Goal: Transaction & Acquisition: Obtain resource

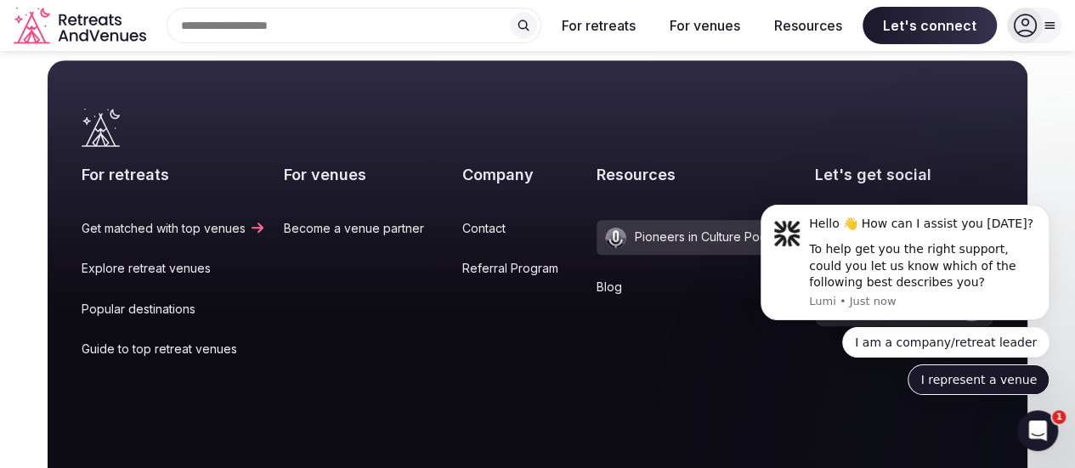
click at [1017, 381] on button "I represent a venue" at bounding box center [978, 379] width 142 height 31
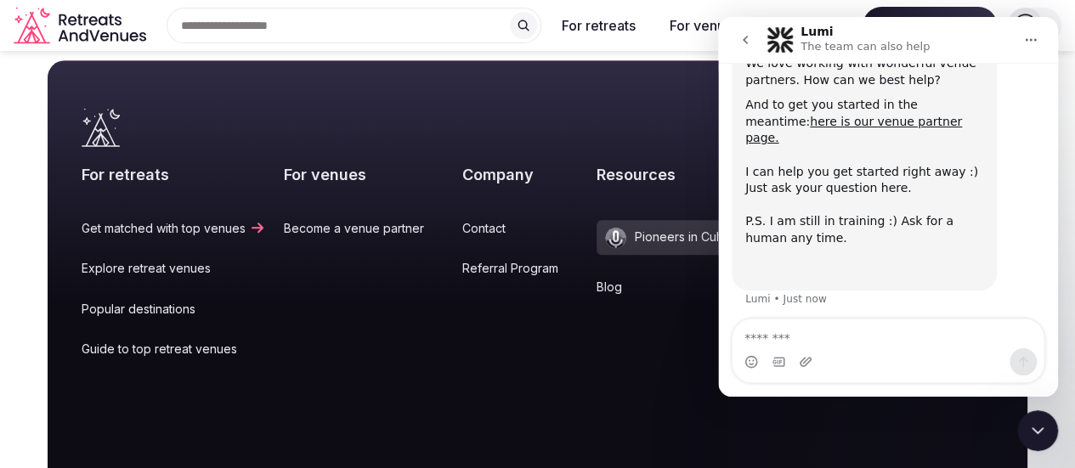
scroll to position [197, 0]
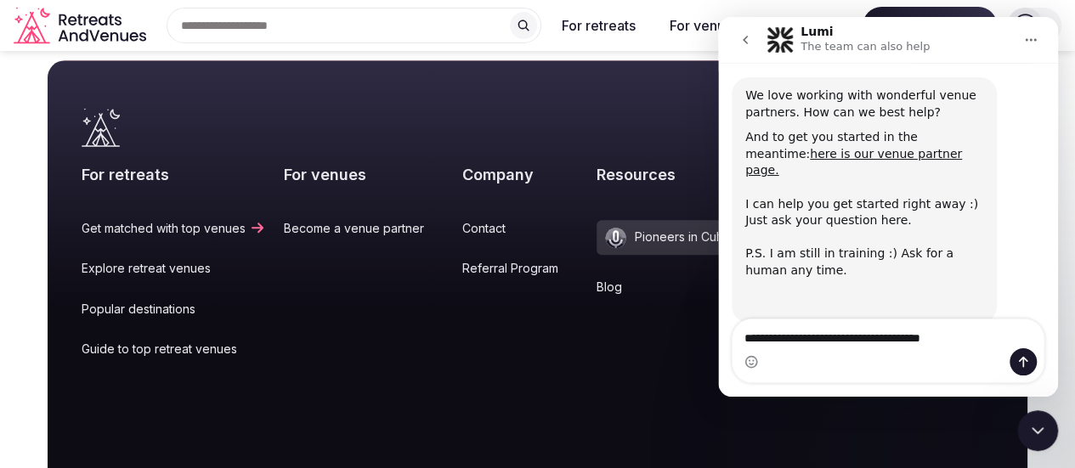
type textarea "**********"
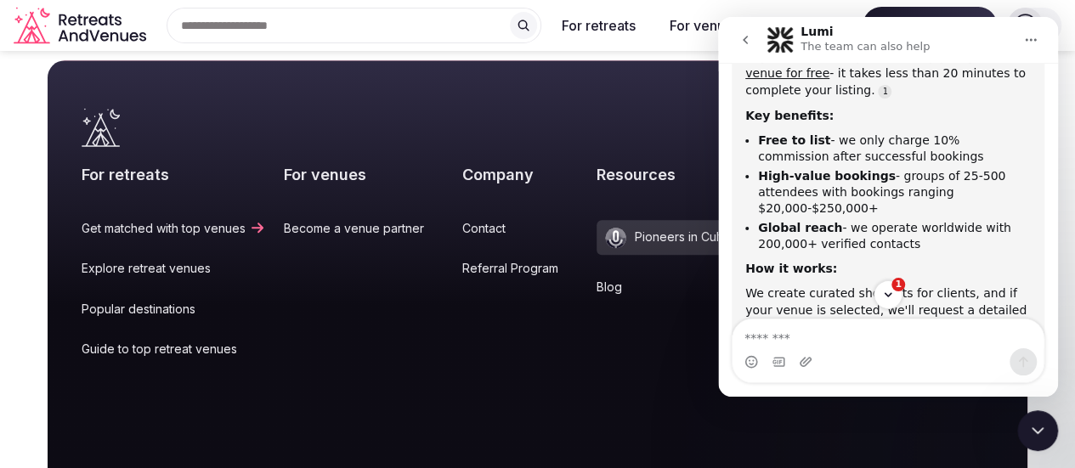
scroll to position [579, 0]
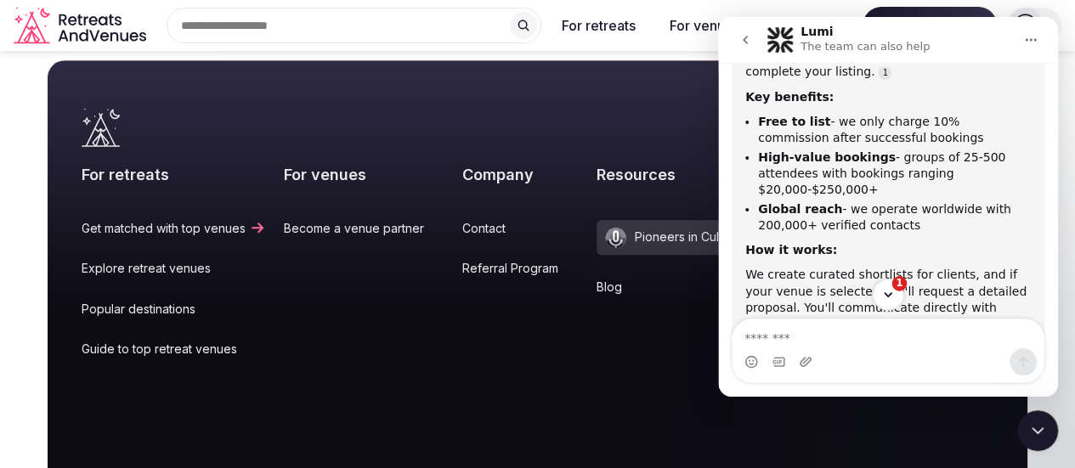
click at [890, 291] on icon "Scroll to bottom" at bounding box center [887, 294] width 15 height 15
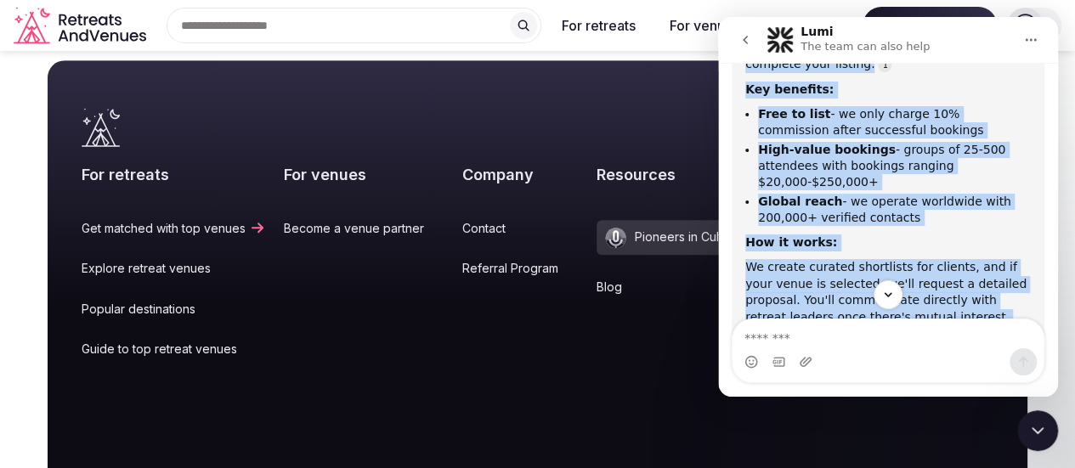
scroll to position [630, 0]
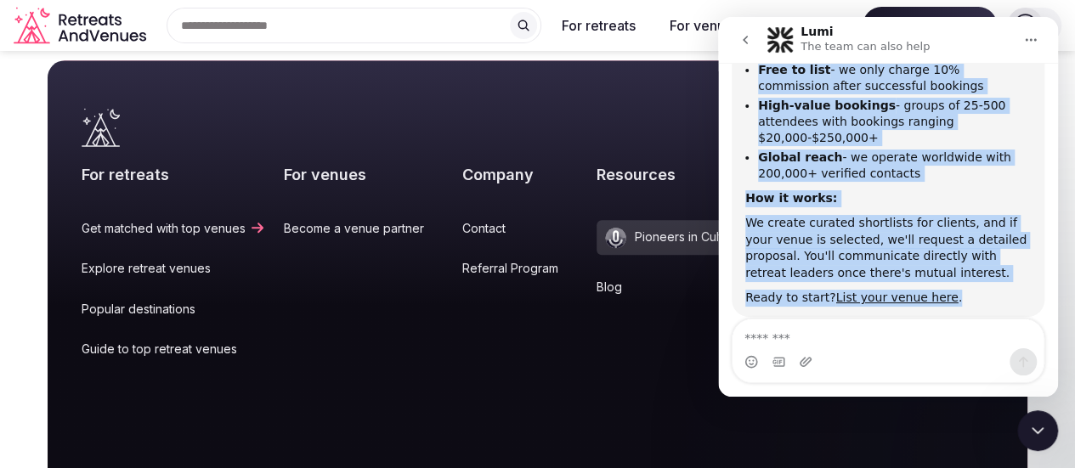
drag, startPoint x: 737, startPoint y: 171, endPoint x: 947, endPoint y: 263, distance: 229.0
click at [947, 263] on div "To join as a venue partner, simply list your venue for free - it takes less tha…" at bounding box center [887, 143] width 313 height 348
copy div "To join as a venue partner, simply list your venue for free - it takes less tha…"
click at [997, 148] on div "To join as a venue partner, simply list your venue for free - it takes less tha…" at bounding box center [887, 143] width 285 height 328
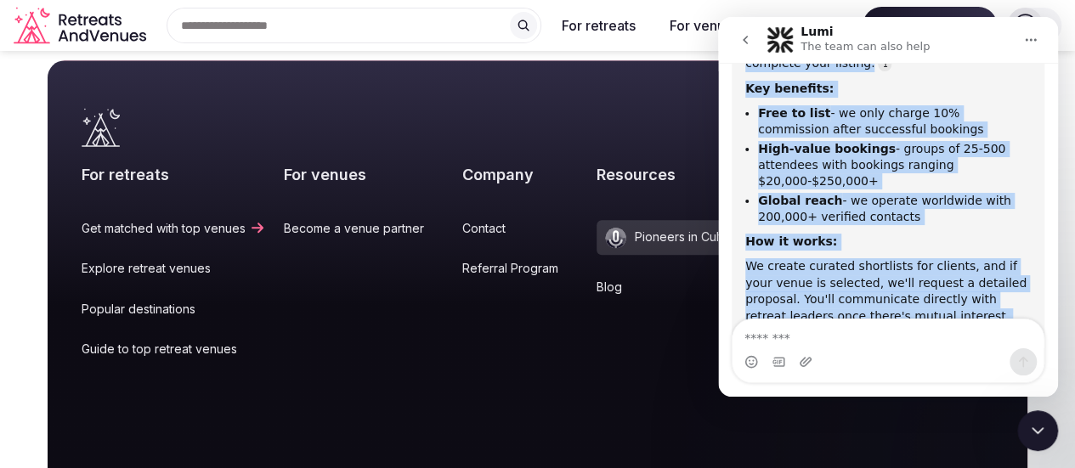
scroll to position [460, 0]
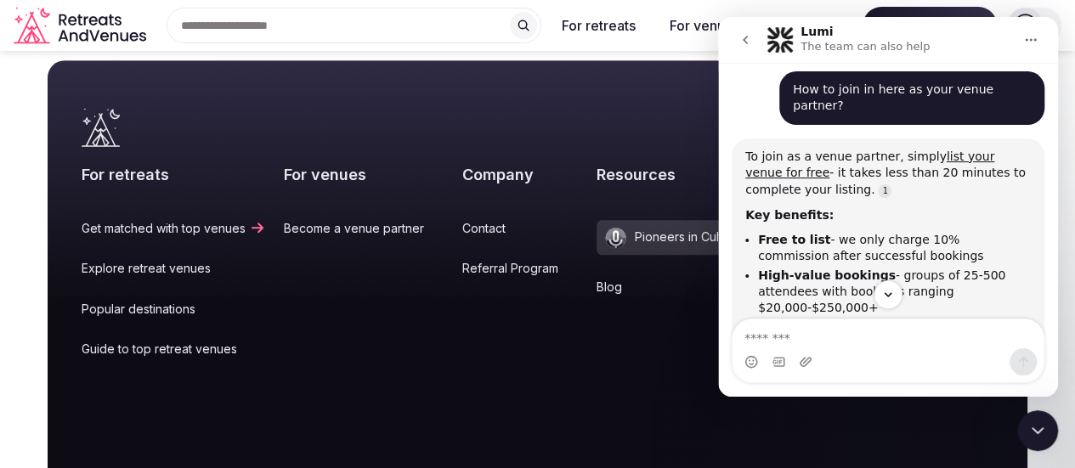
click at [954, 356] on div "Intercom messenger" at bounding box center [887, 361] width 311 height 27
click at [980, 150] on link "list your venue for free" at bounding box center [869, 165] width 249 height 31
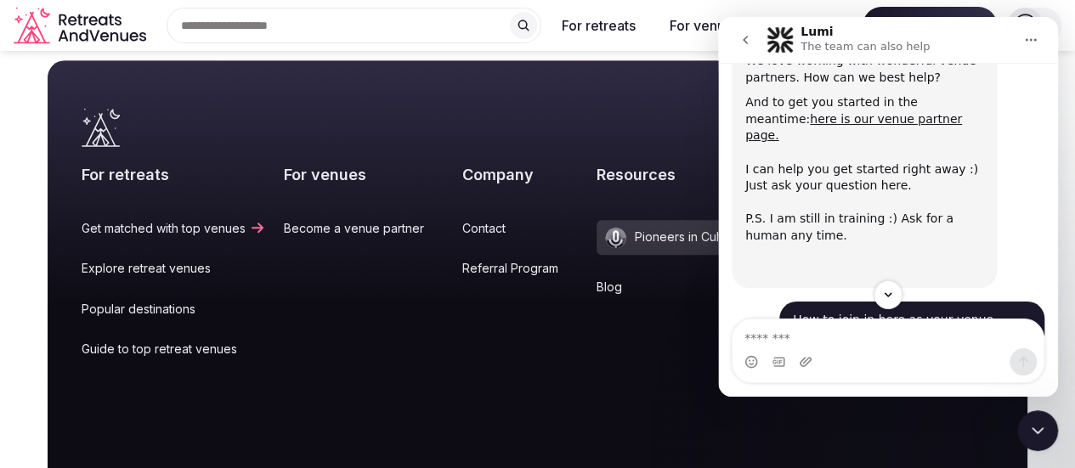
scroll to position [206, 0]
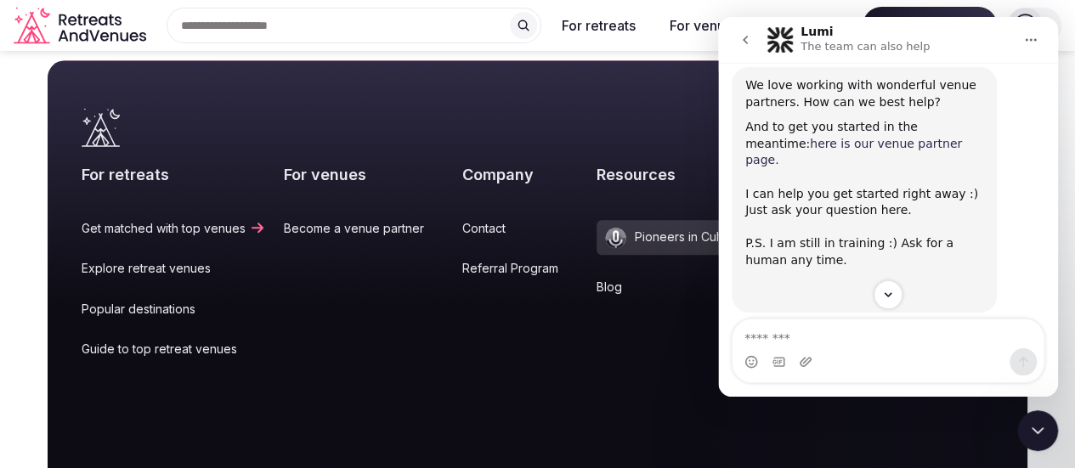
click at [836, 142] on link "here is our venue partner page." at bounding box center [853, 152] width 217 height 31
click at [895, 300] on button "1" at bounding box center [887, 294] width 31 height 31
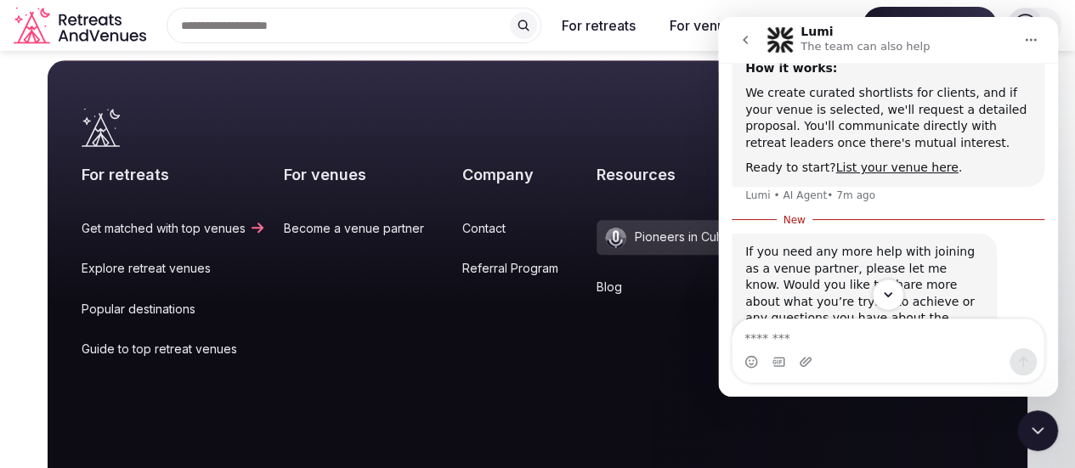
scroll to position [799, 0]
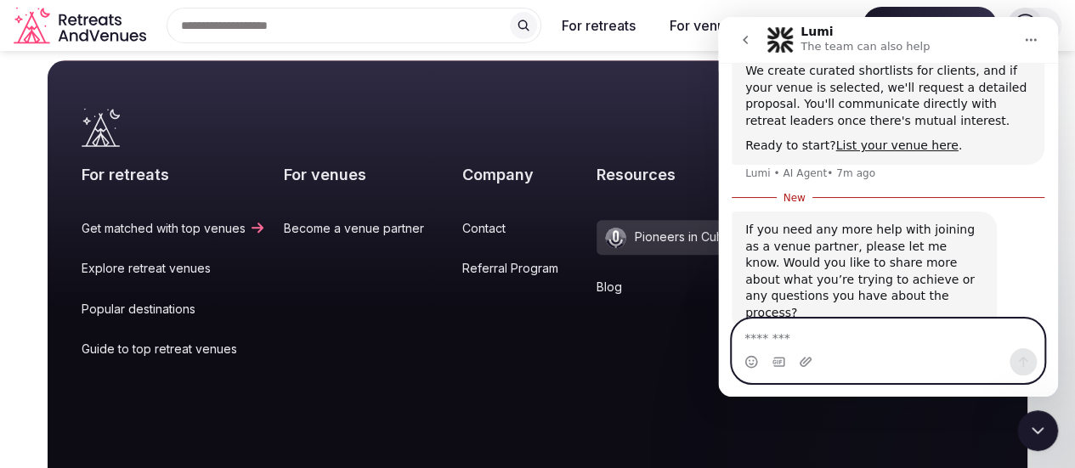
click at [848, 338] on textarea "Message…" at bounding box center [888, 333] width 312 height 29
click at [855, 328] on textarea "Message…" at bounding box center [888, 333] width 312 height 29
type textarea "**********"
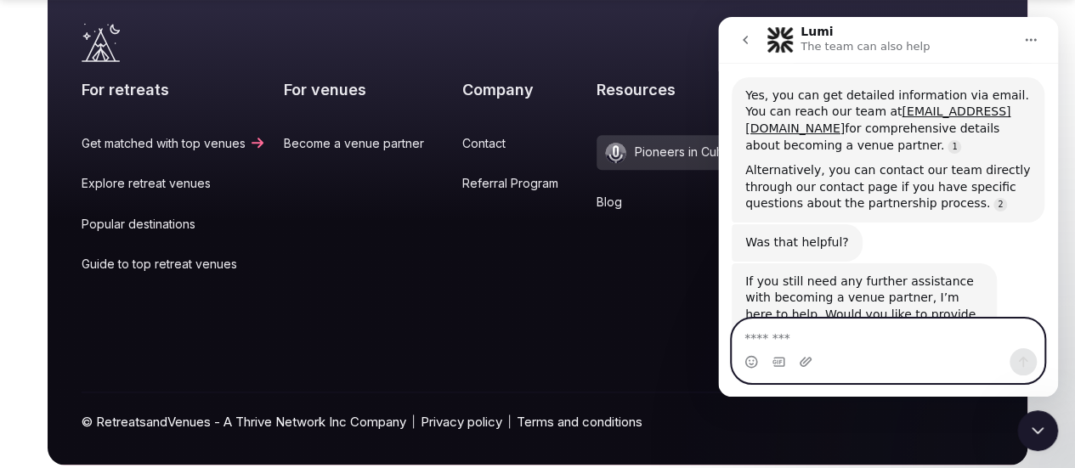
scroll to position [1022, 0]
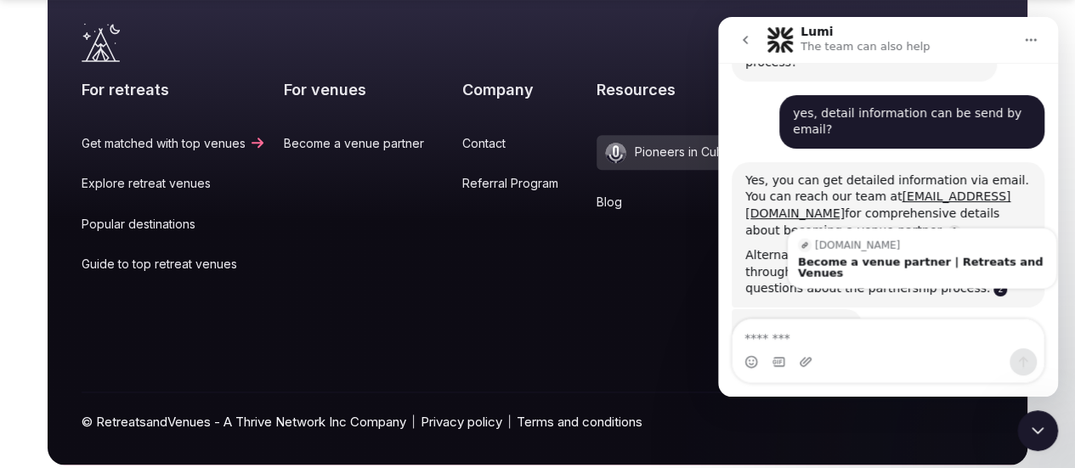
click at [993, 283] on link "Source reference 139145669:" at bounding box center [1000, 290] width 14 height 14
click at [955, 256] on div "Become a venue partner | Retreats and Venues" at bounding box center [922, 267] width 248 height 22
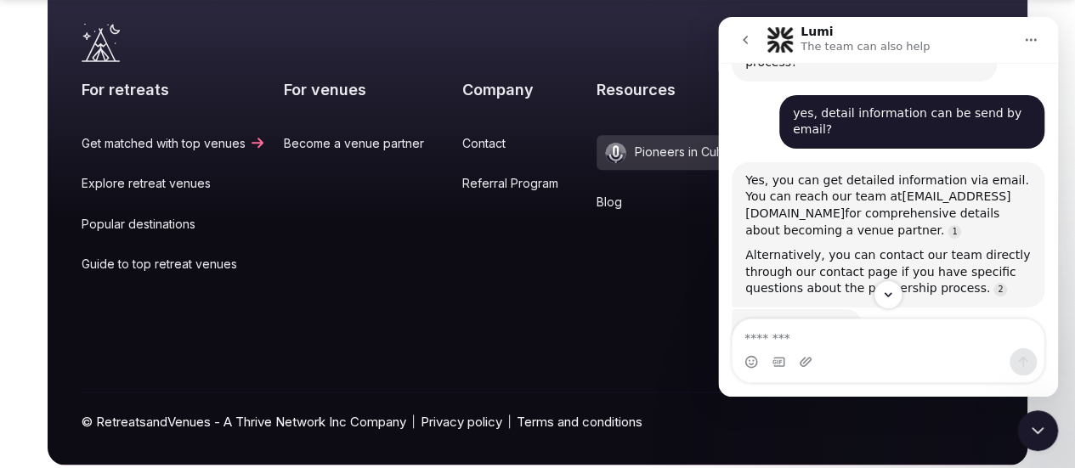
scroll to position [1107, 0]
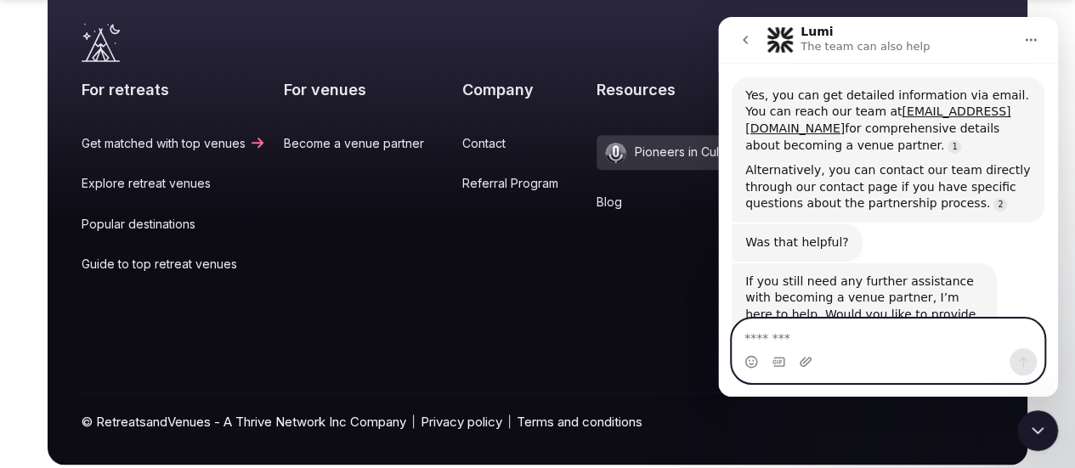
click at [871, 339] on textarea "Message…" at bounding box center [888, 333] width 312 height 29
type textarea "****"
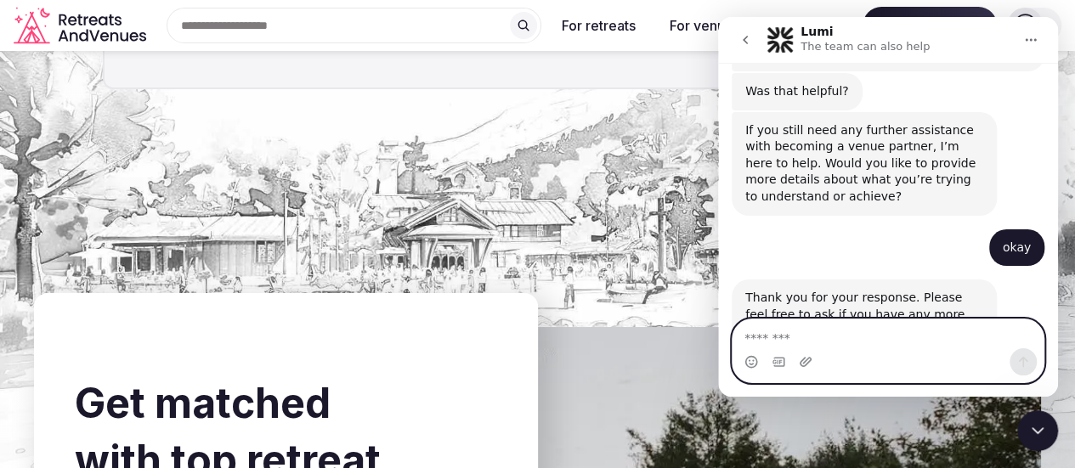
scroll to position [6180, 0]
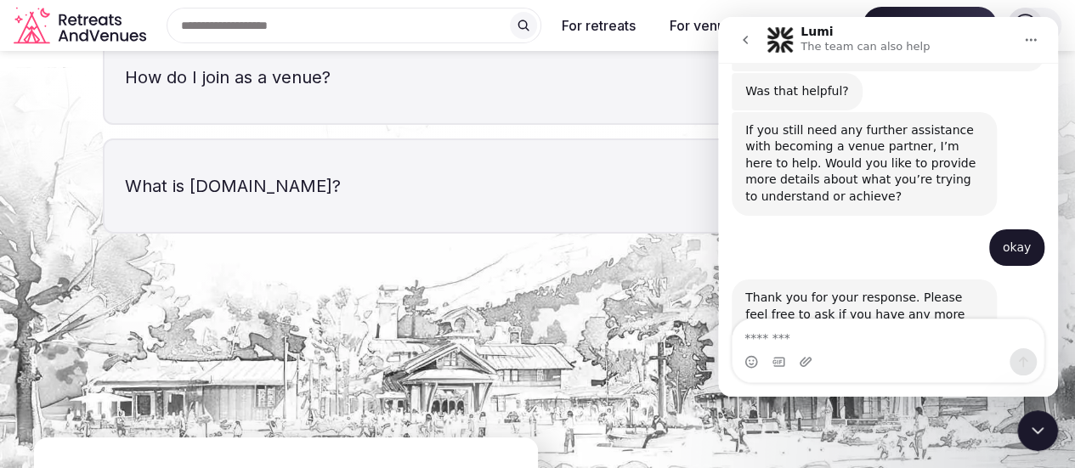
drag, startPoint x: 197, startPoint y: 142, endPoint x: 388, endPoint y: 152, distance: 191.4
click at [388, 152] on h3 "What is RetreatsAndVenues.com?" at bounding box center [537, 186] width 867 height 92
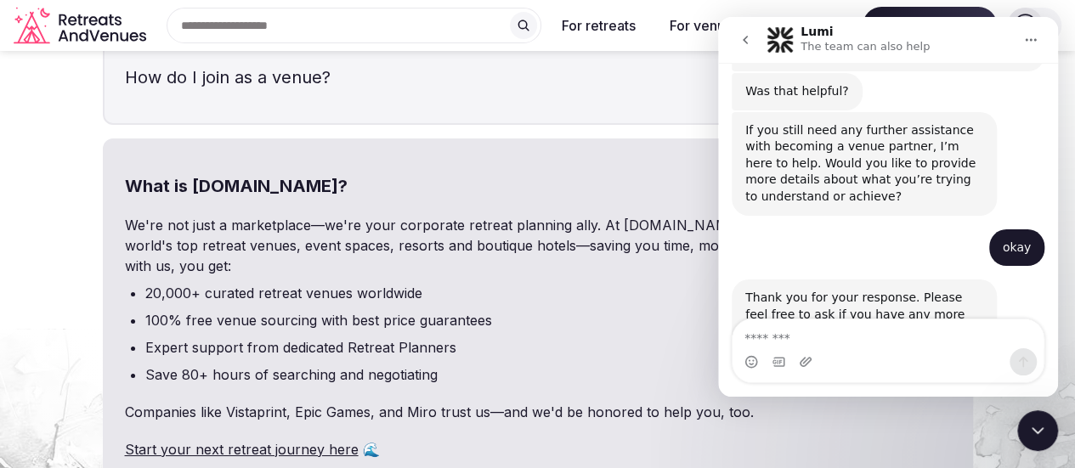
copy h3 "[DOMAIN_NAME]"
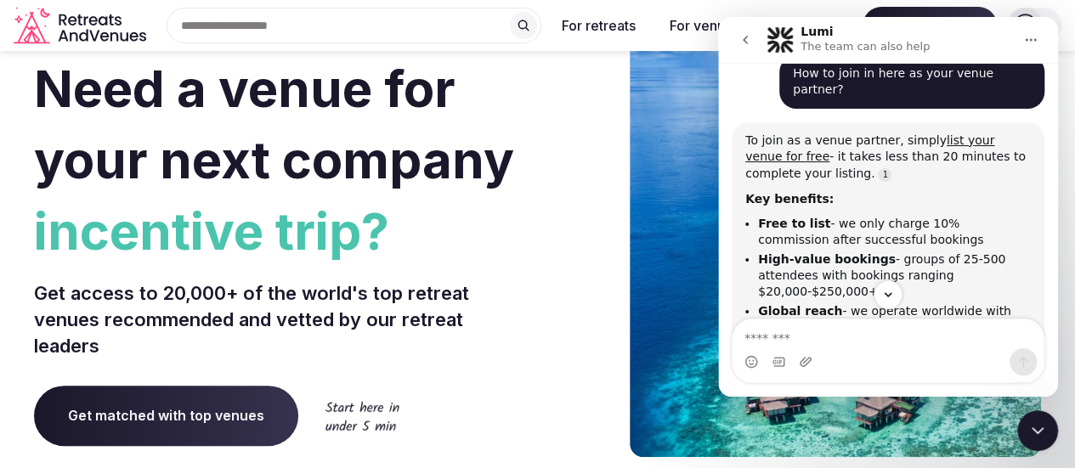
scroll to position [0, 0]
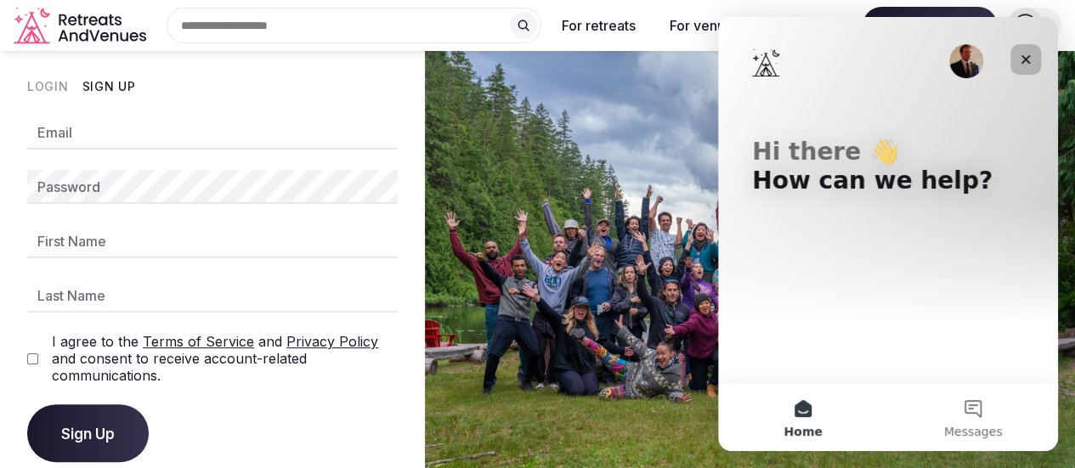
click at [1026, 55] on icon "Close" at bounding box center [1026, 60] width 14 height 14
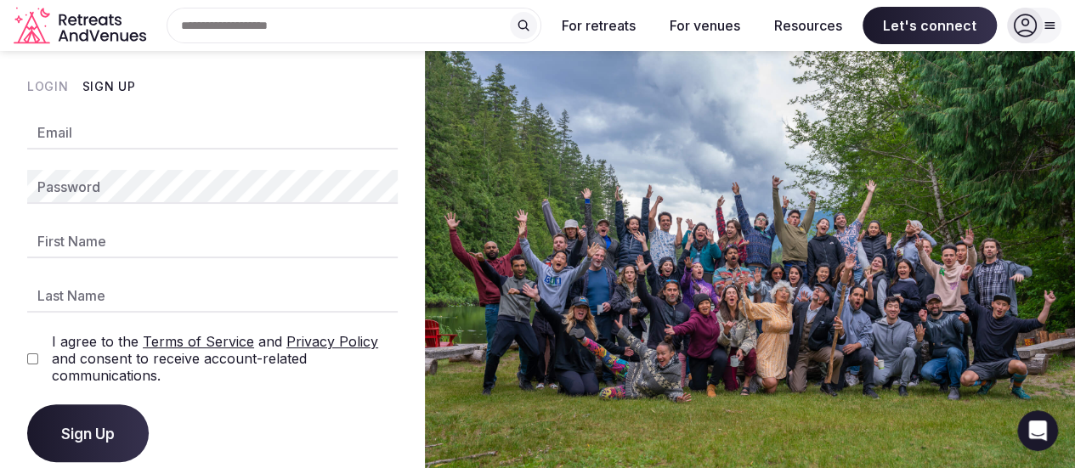
click at [68, 138] on input "Email" at bounding box center [212, 133] width 370 height 34
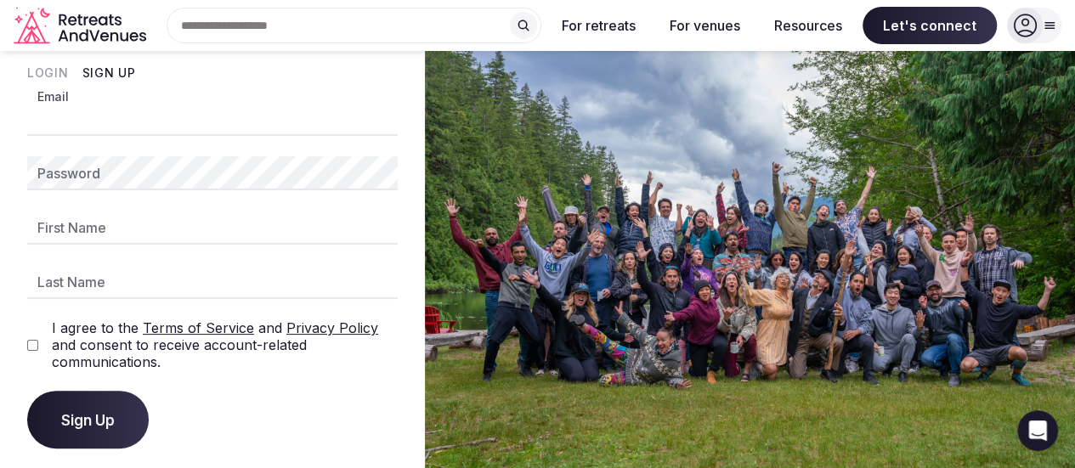
scroll to position [20, 0]
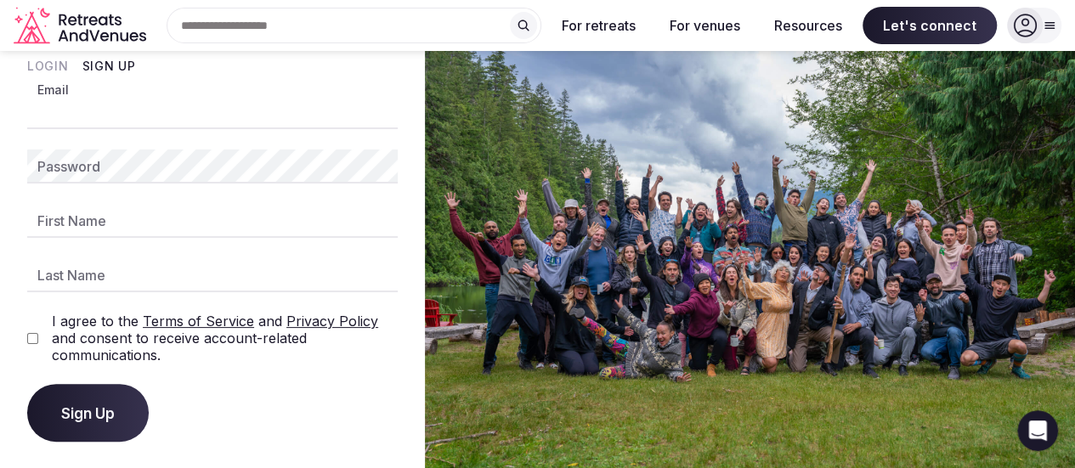
click at [203, 369] on div "Email Password First Name Last Name I agree to the Terms of Service and Privacy…" at bounding box center [212, 268] width 370 height 347
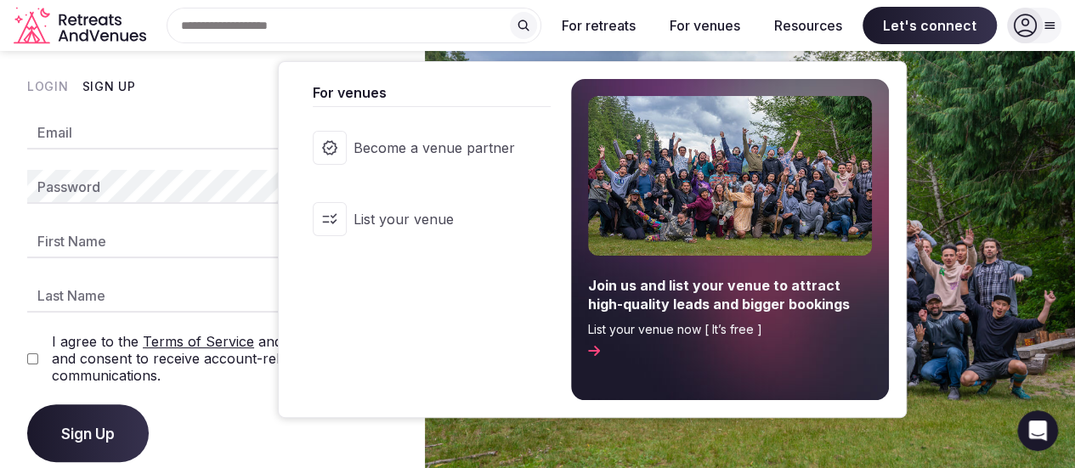
click at [447, 148] on span "Become a venue partner" at bounding box center [433, 147] width 161 height 19
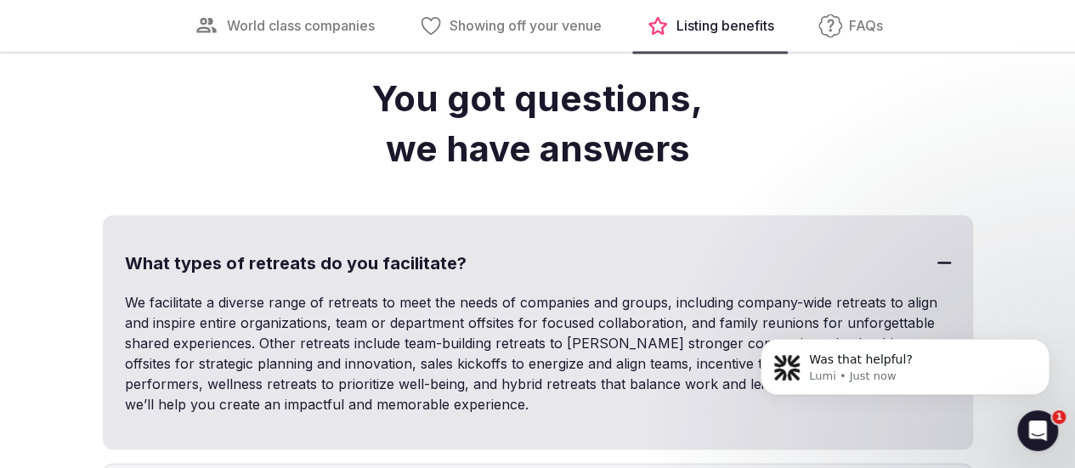
scroll to position [4832, 0]
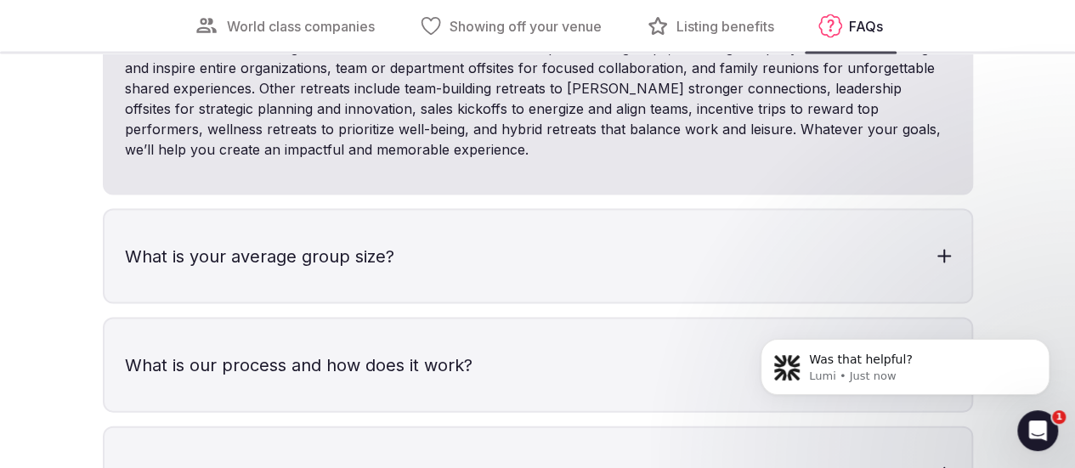
click at [1025, 428] on div "Open Intercom Messenger" at bounding box center [1037, 431] width 56 height 56
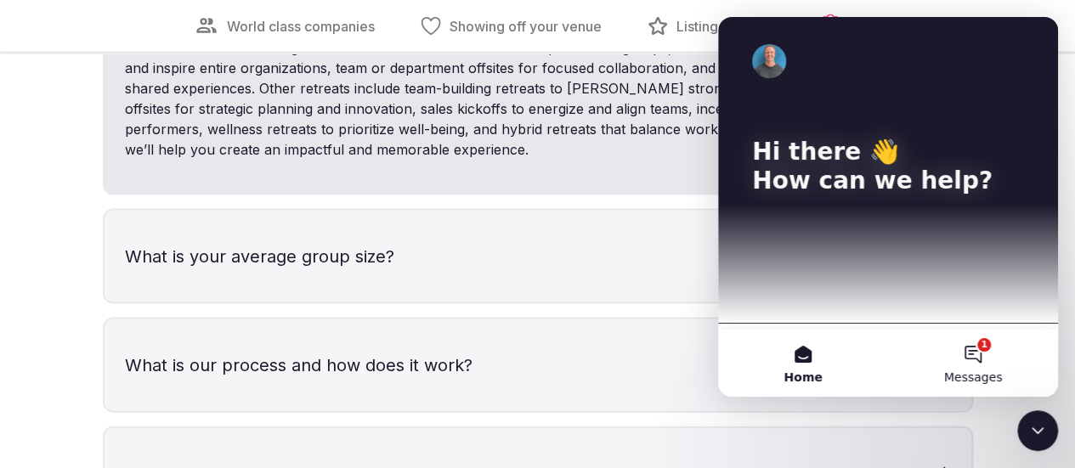
click at [978, 368] on button "1 Messages" at bounding box center [973, 363] width 170 height 68
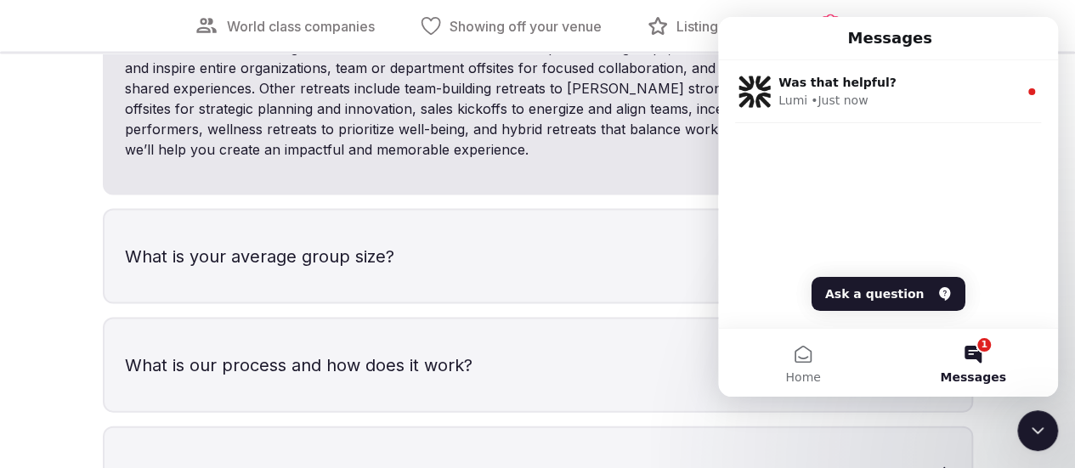
click at [1036, 436] on icon "Close Intercom Messenger" at bounding box center [1037, 431] width 20 height 20
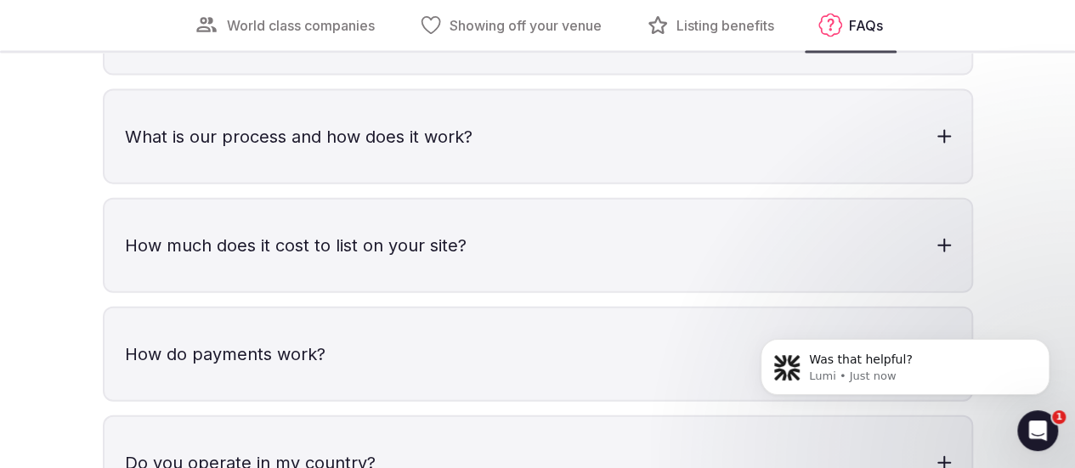
scroll to position [5086, 0]
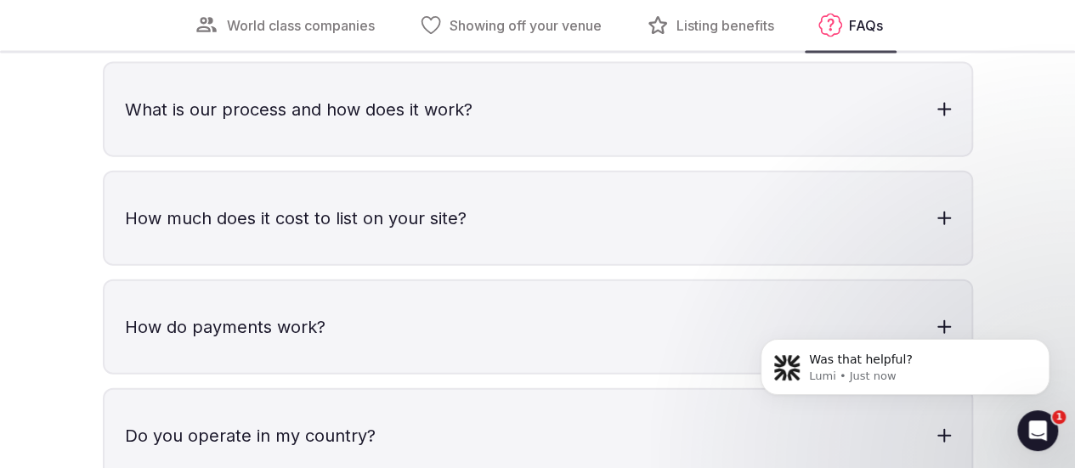
click at [937, 8] on div at bounding box center [944, 1] width 14 height 14
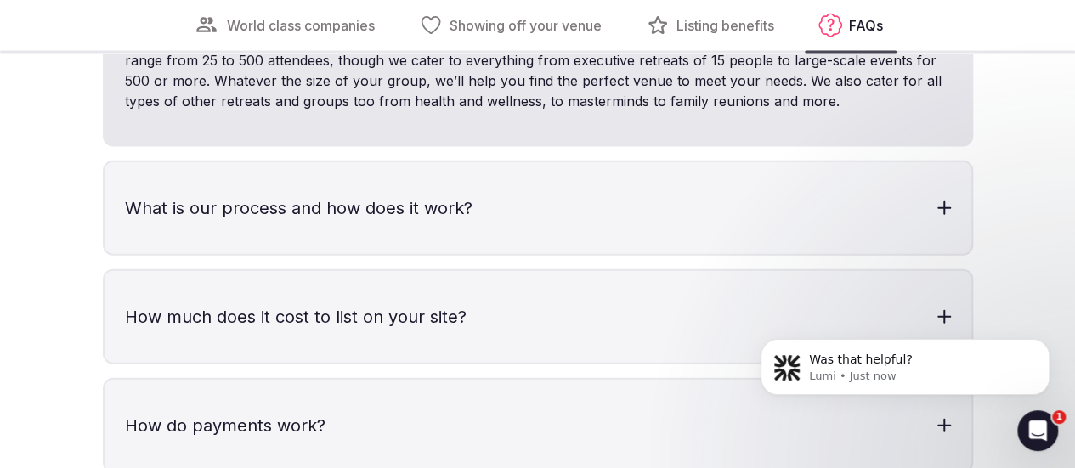
scroll to position [5596, 0]
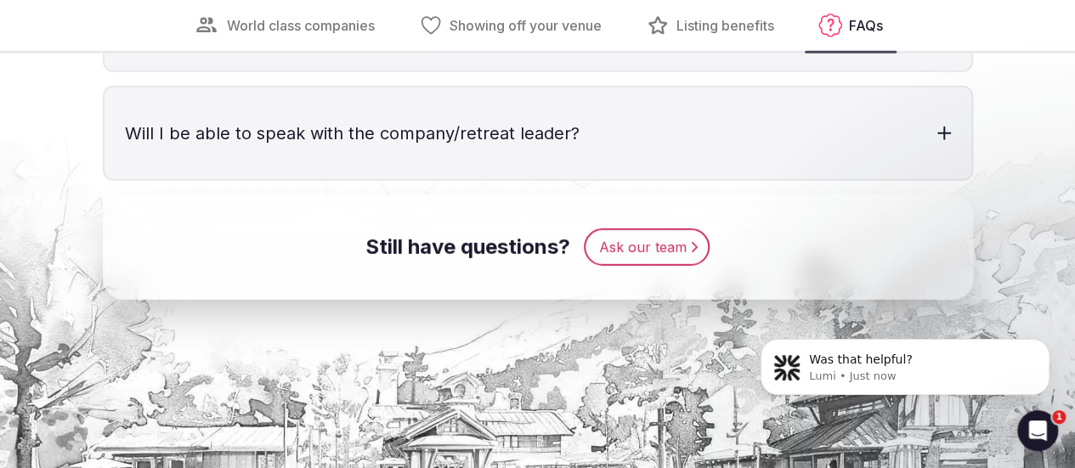
click at [937, 31] on div at bounding box center [944, 25] width 14 height 14
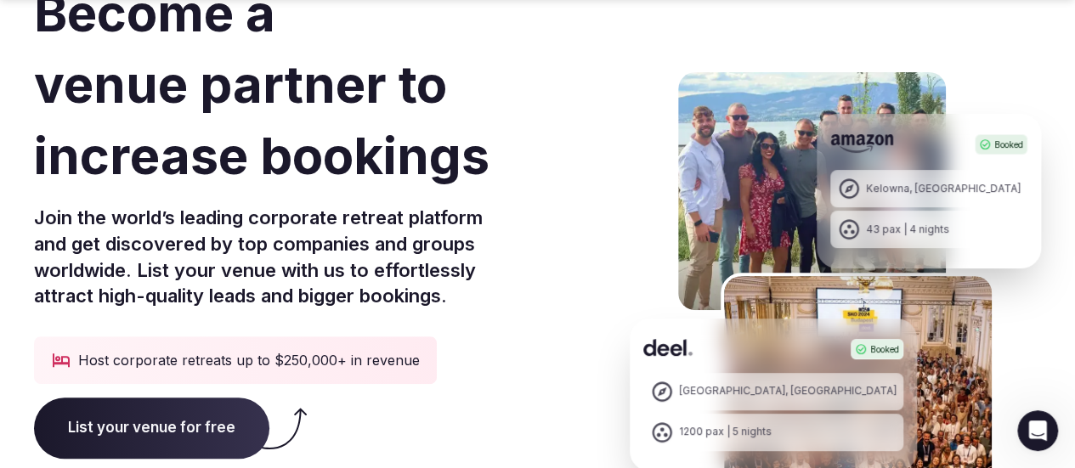
scroll to position [255, 0]
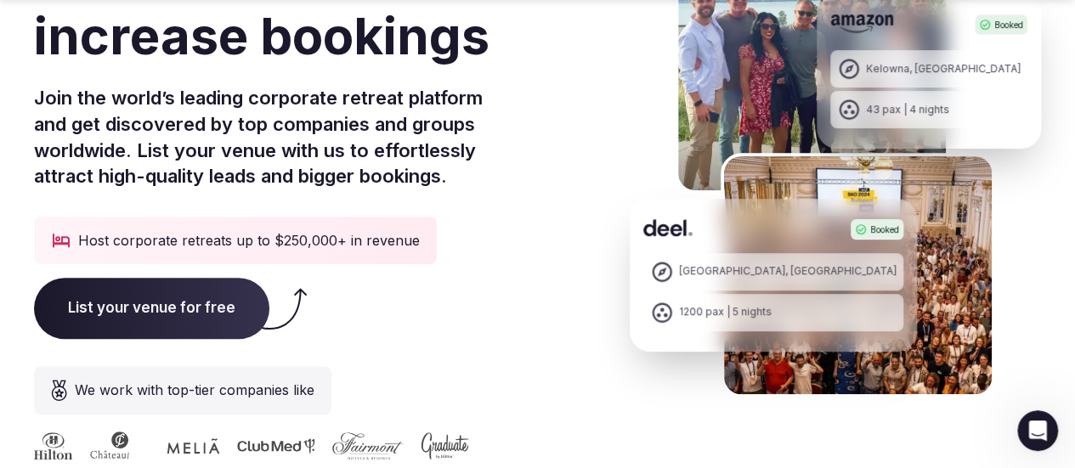
click at [1038, 429] on icon "Open Intercom Messenger" at bounding box center [1038, 431] width 28 height 28
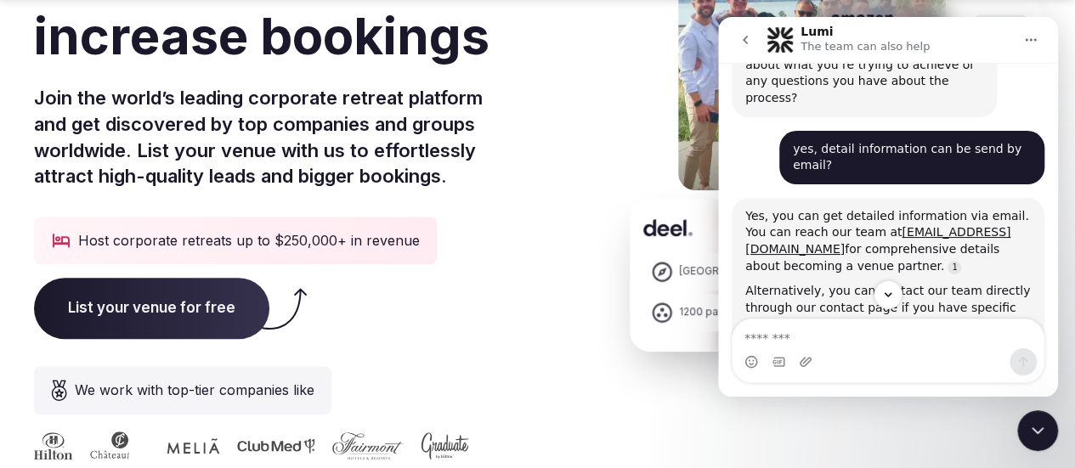
scroll to position [912, 0]
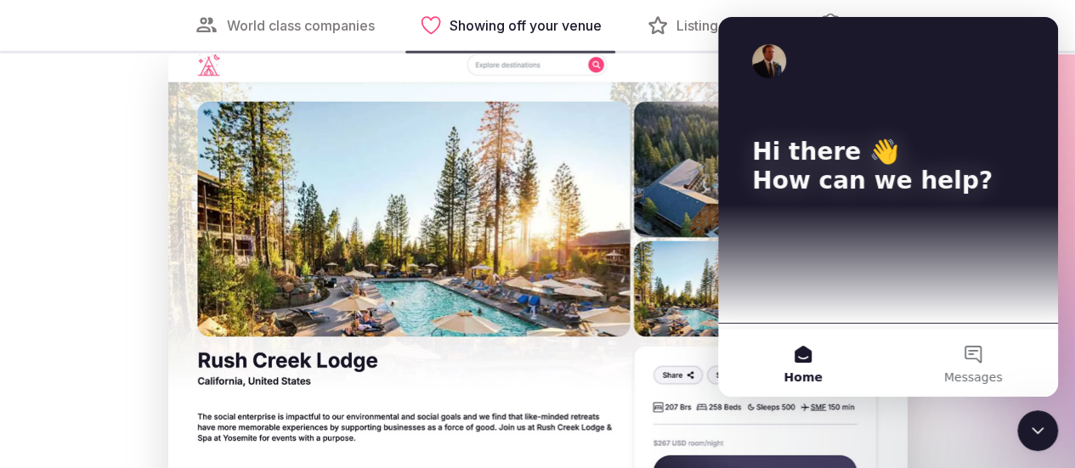
scroll to position [2634, 0]
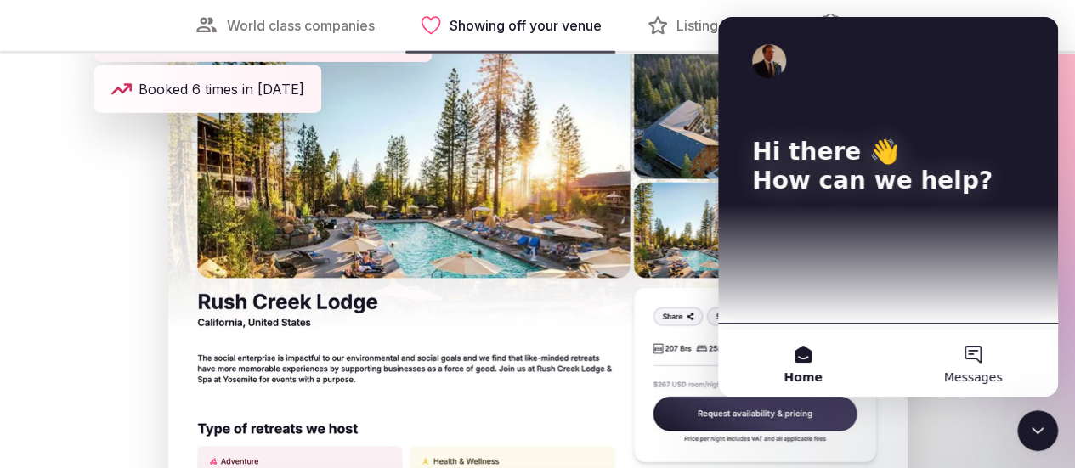
click at [968, 358] on button "Messages" at bounding box center [973, 363] width 170 height 68
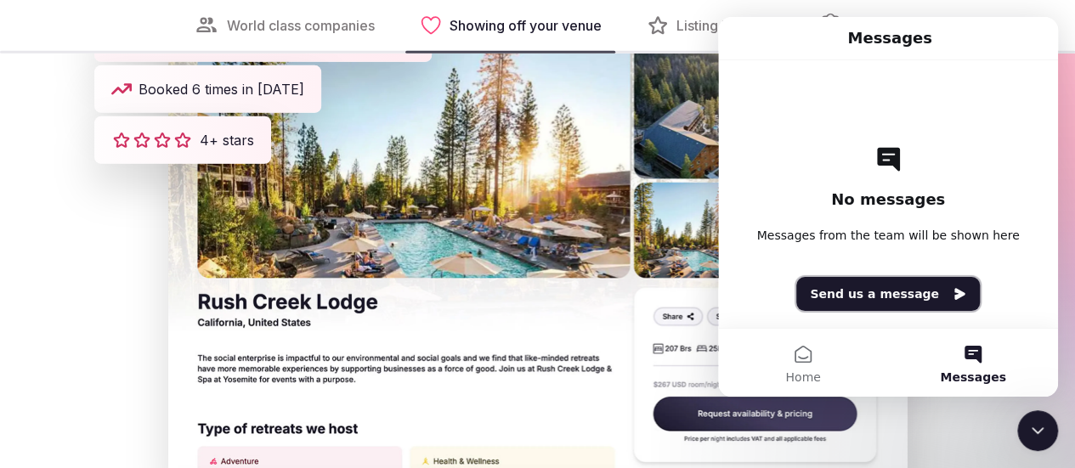
click at [921, 297] on button "Send us a message" at bounding box center [888, 294] width 184 height 34
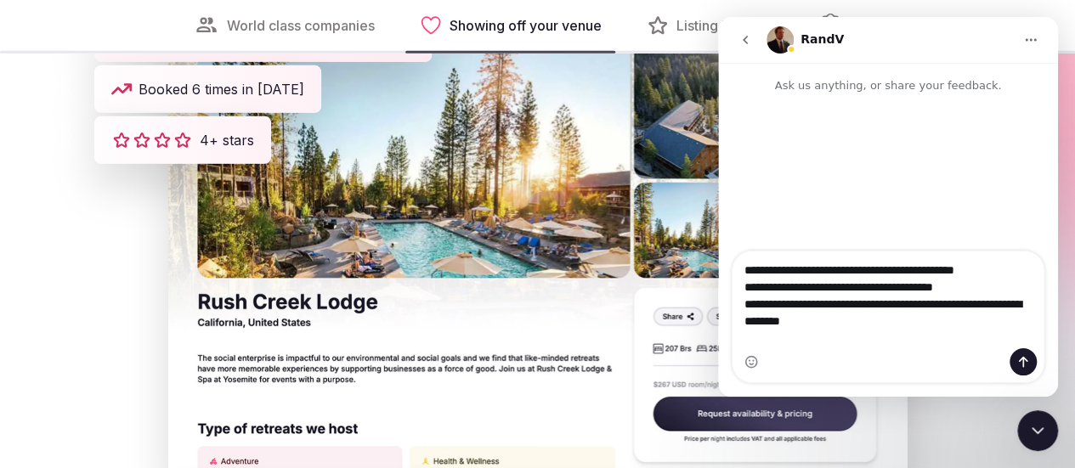
drag, startPoint x: 743, startPoint y: 281, endPoint x: 856, endPoint y: 339, distance: 126.9
click at [856, 331] on textarea "**********" at bounding box center [888, 291] width 312 height 80
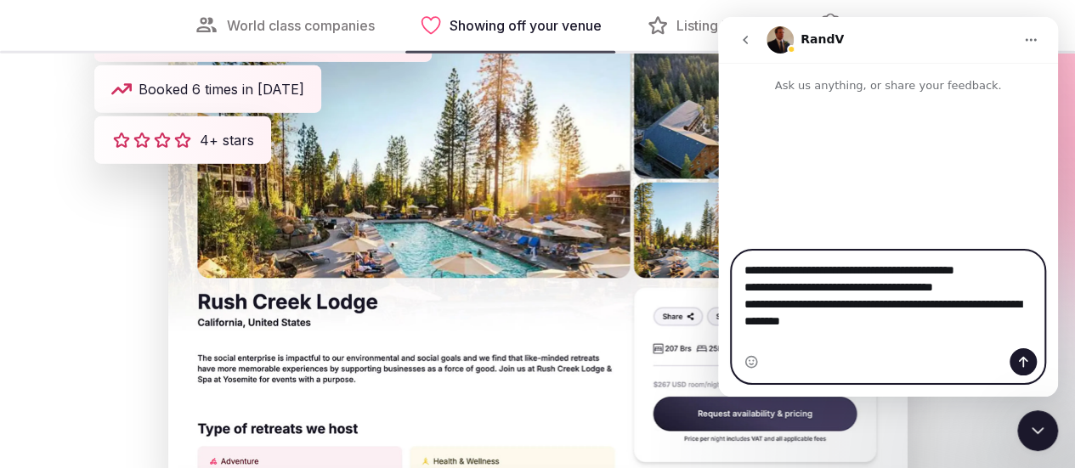
paste textarea "**********"
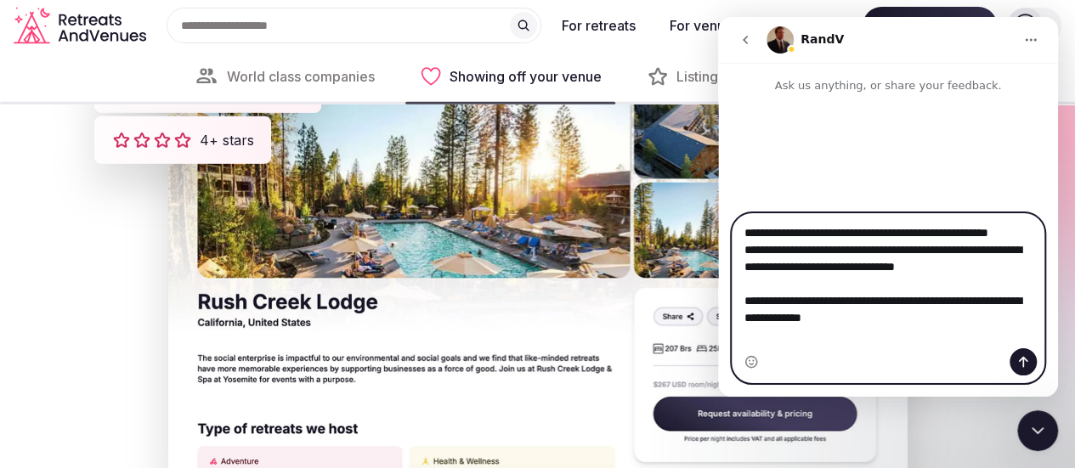
scroll to position [2549, 0]
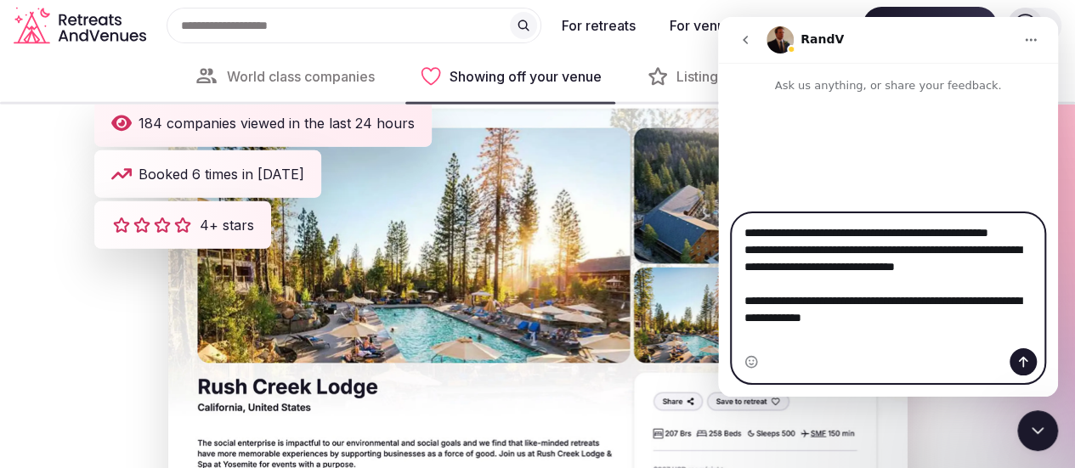
click at [801, 259] on textarea "**********" at bounding box center [888, 279] width 312 height 131
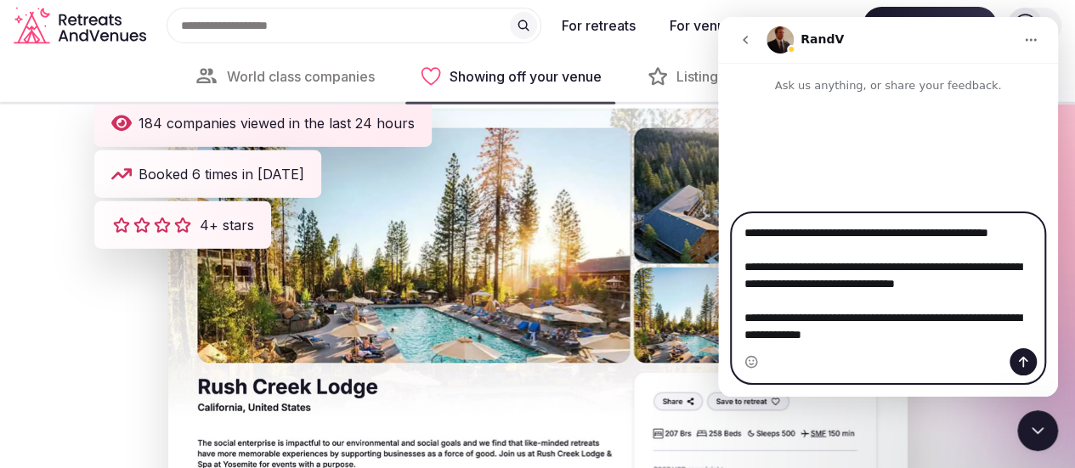
type textarea "**********"
click at [1022, 359] on icon "Send a message…" at bounding box center [1023, 362] width 9 height 11
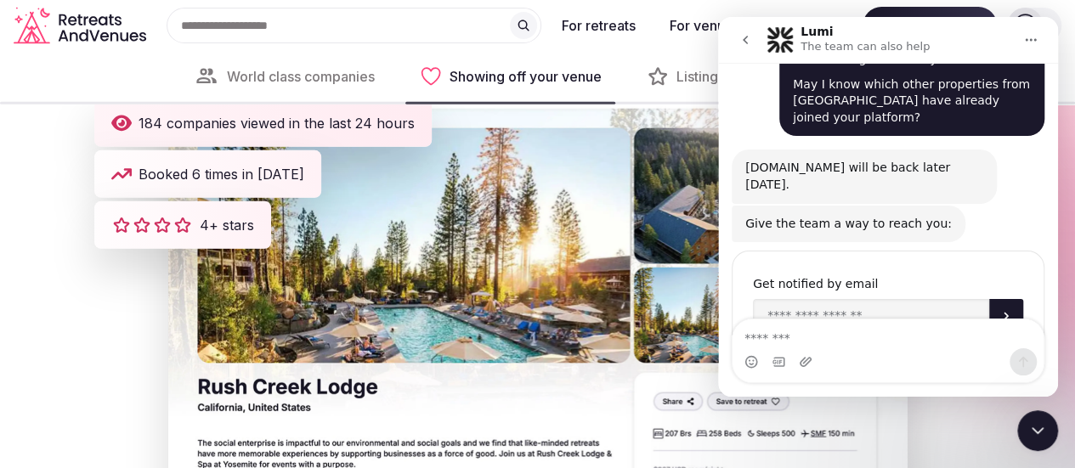
scroll to position [191, 0]
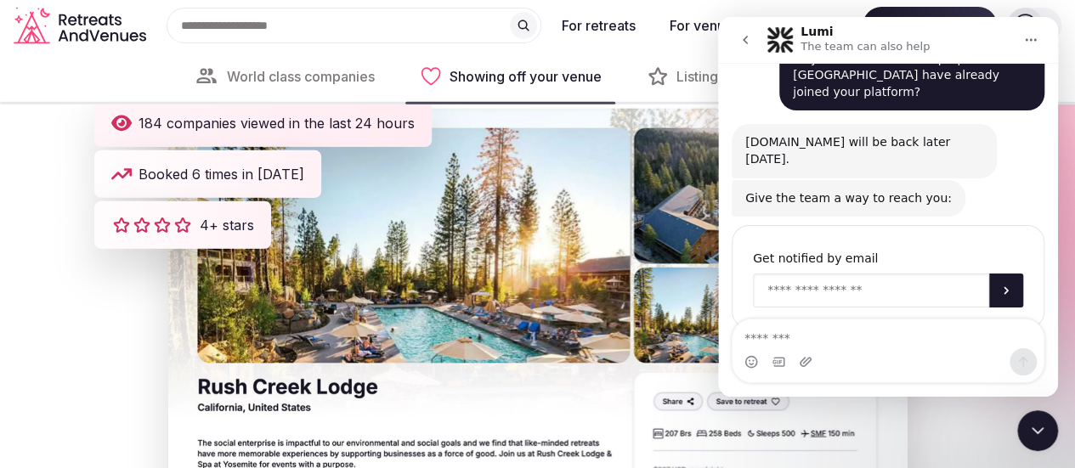
click at [849, 274] on input "Enter your email" at bounding box center [871, 291] width 236 height 34
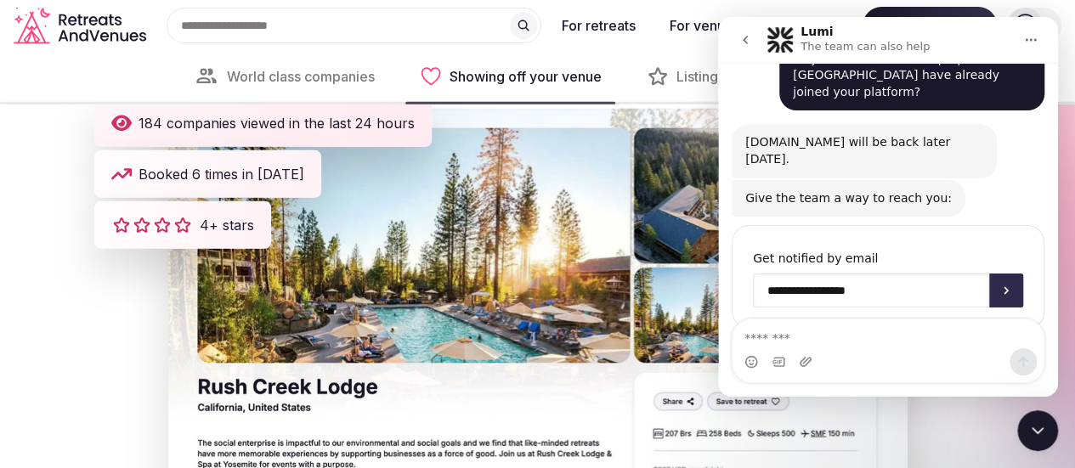
type input "**********"
click at [1002, 284] on icon "Submit" at bounding box center [1006, 291] width 14 height 14
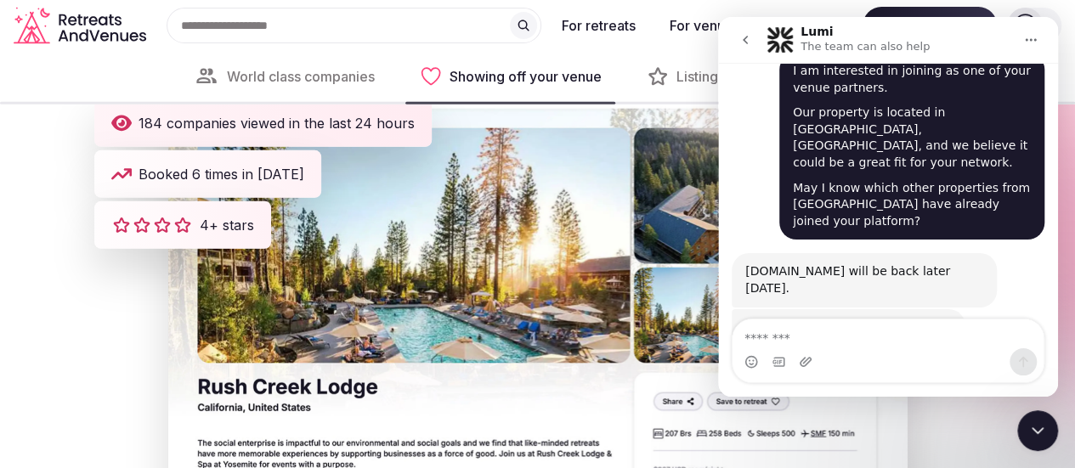
scroll to position [0, 0]
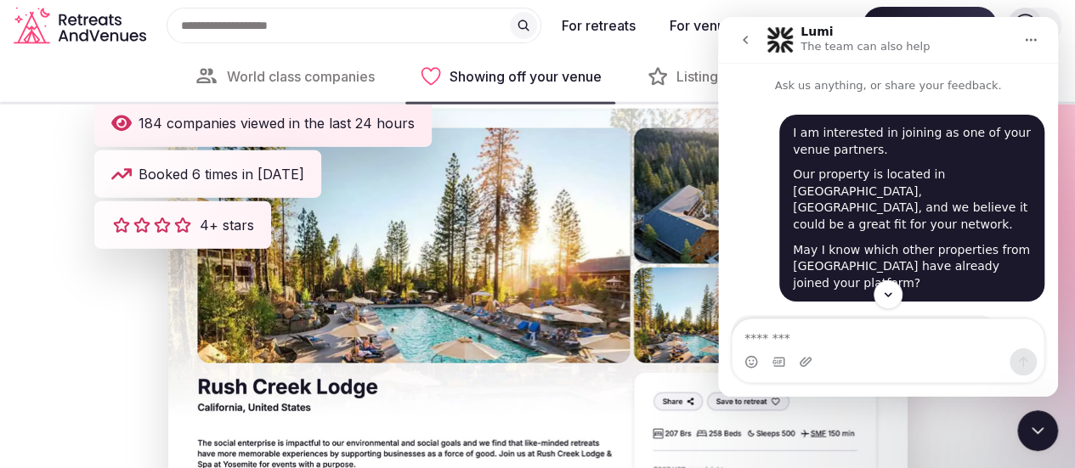
click at [1032, 433] on icon "Close Intercom Messenger" at bounding box center [1037, 431] width 20 height 20
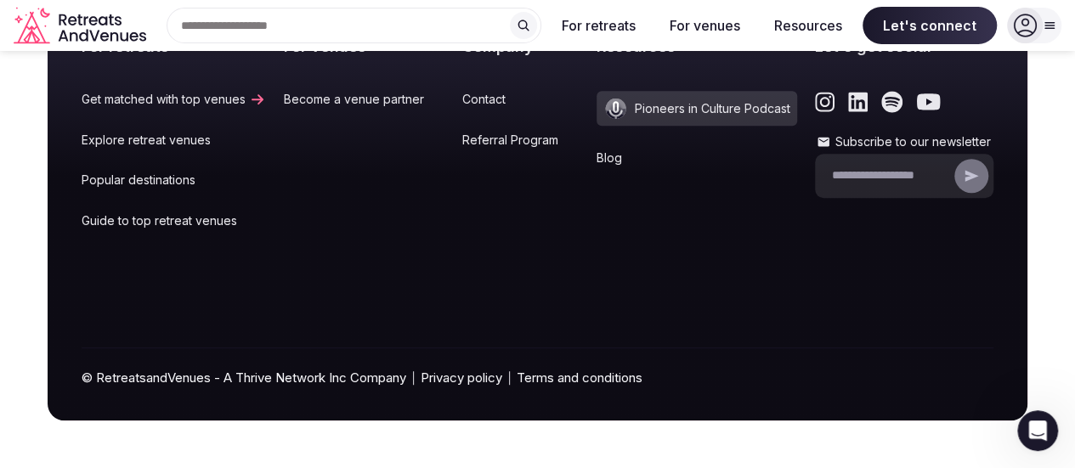
scroll to position [6882, 0]
click at [263, 149] on link "Explore retreat venues" at bounding box center [174, 140] width 184 height 17
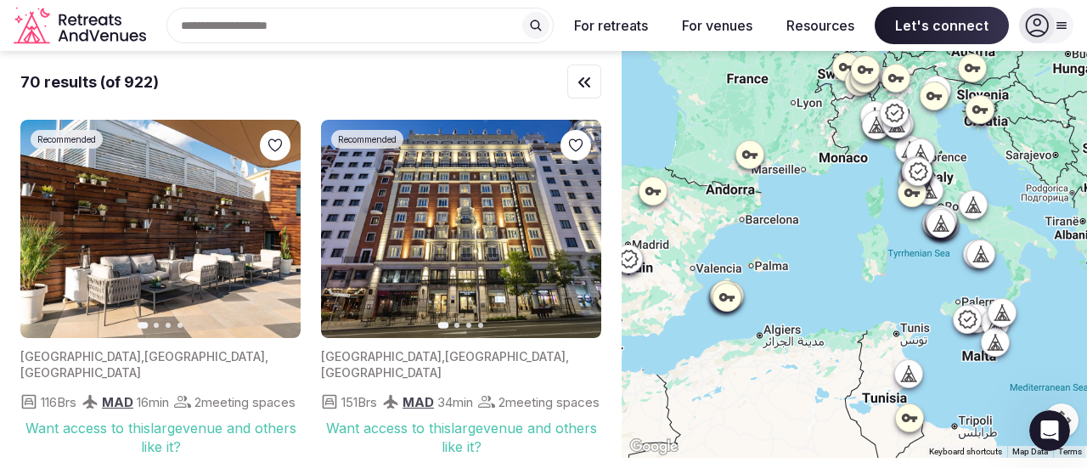
click at [255, 28] on div "Search Popular Destinations [GEOGRAPHIC_DATA], [GEOGRAPHIC_DATA] [GEOGRAPHIC_DA…" at bounding box center [353, 26] width 401 height 36
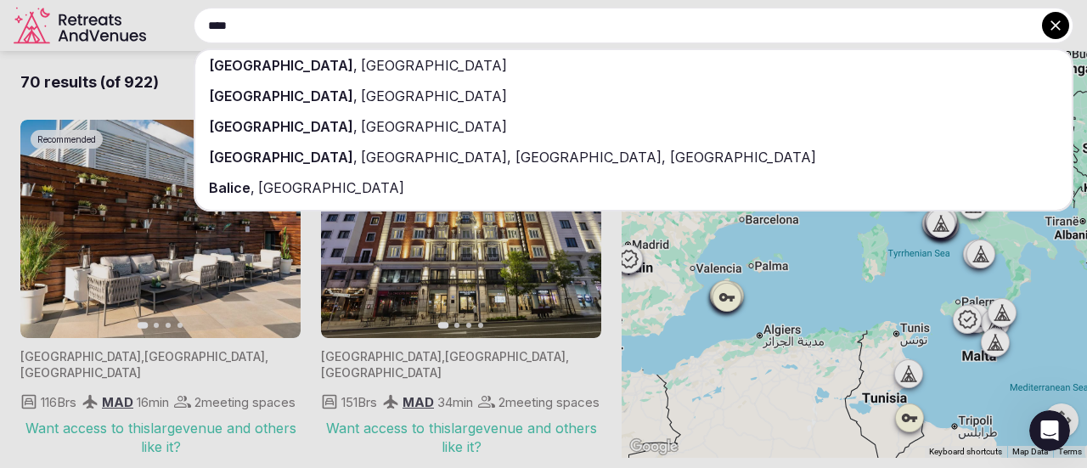
type input "****"
click at [358, 64] on span "[GEOGRAPHIC_DATA]" at bounding box center [433, 65] width 150 height 17
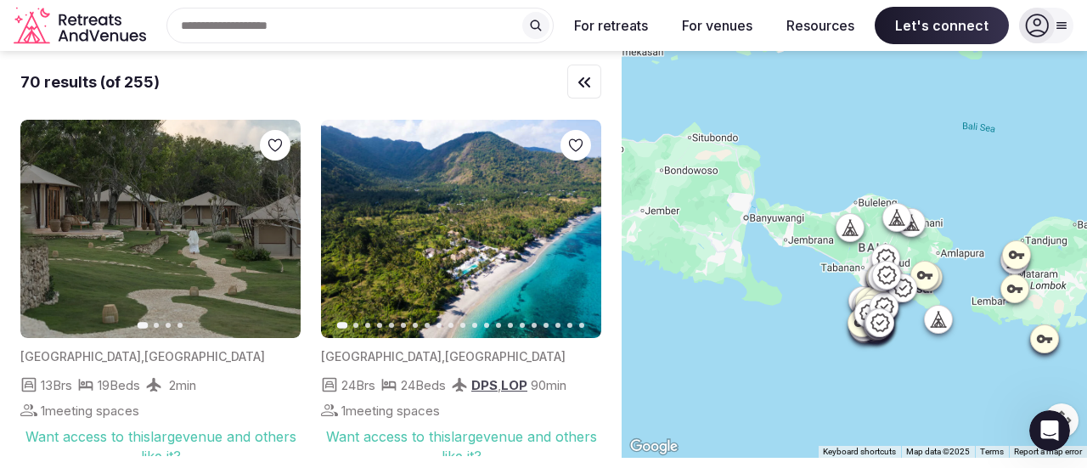
click at [276, 14] on div "Recent searches [GEOGRAPHIC_DATA], [GEOGRAPHIC_DATA] Search Popular Destination…" at bounding box center [353, 26] width 401 height 36
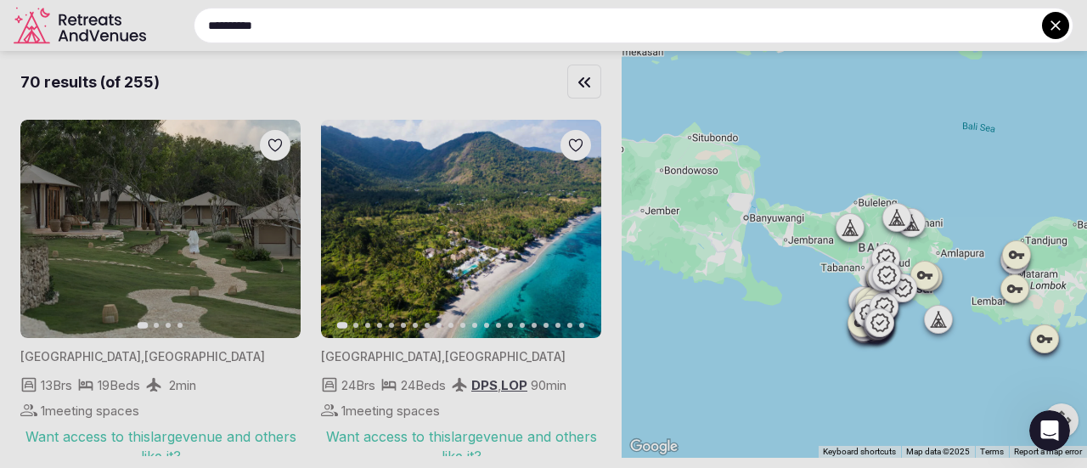
click at [288, 25] on input "**********" at bounding box center [634, 26] width 880 height 36
type input "**********"
click at [1061, 19] on icon at bounding box center [1056, 25] width 17 height 17
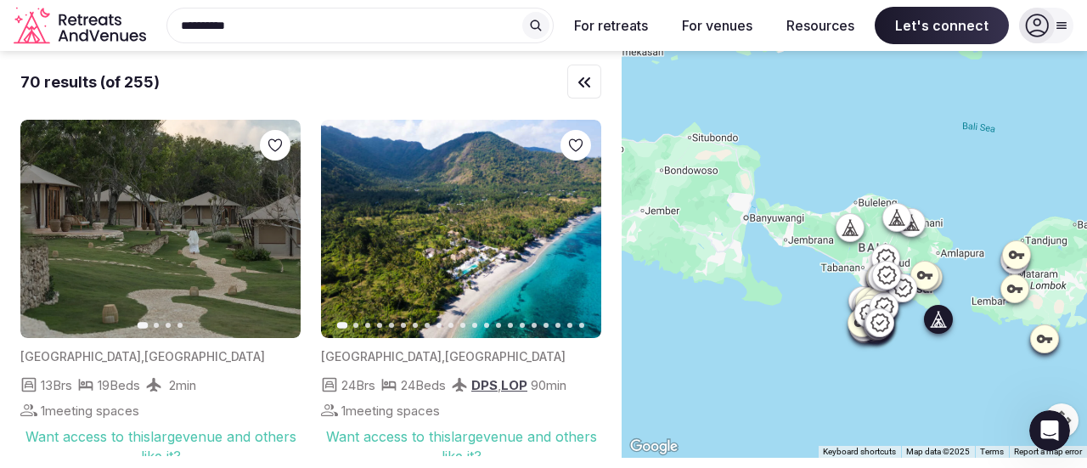
click at [281, 228] on icon "button" at bounding box center [277, 230] width 14 height 14
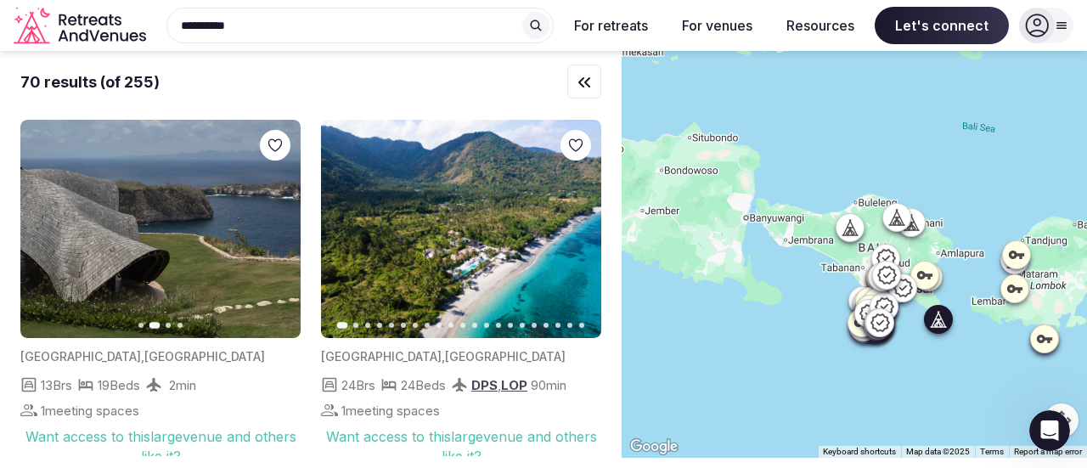
click at [281, 228] on icon "button" at bounding box center [277, 230] width 14 height 14
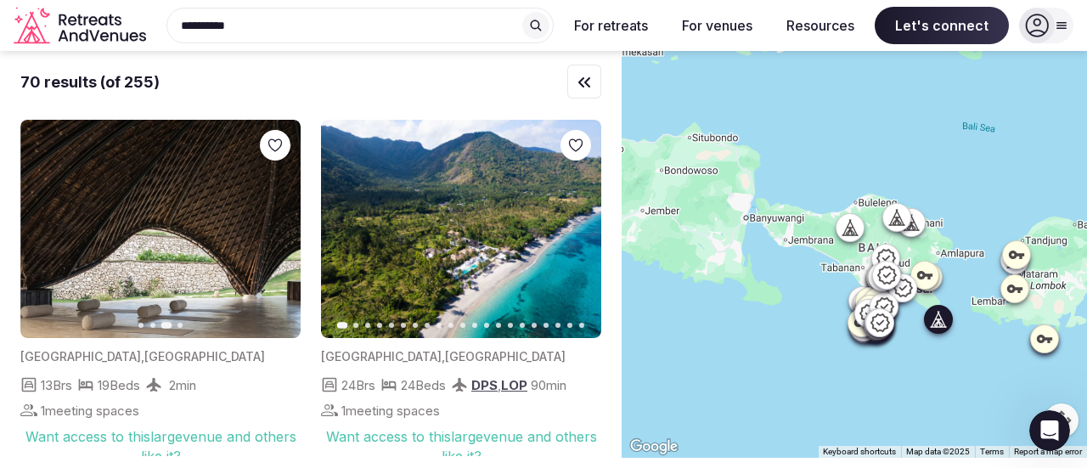
click at [281, 227] on icon "button" at bounding box center [277, 230] width 14 height 14
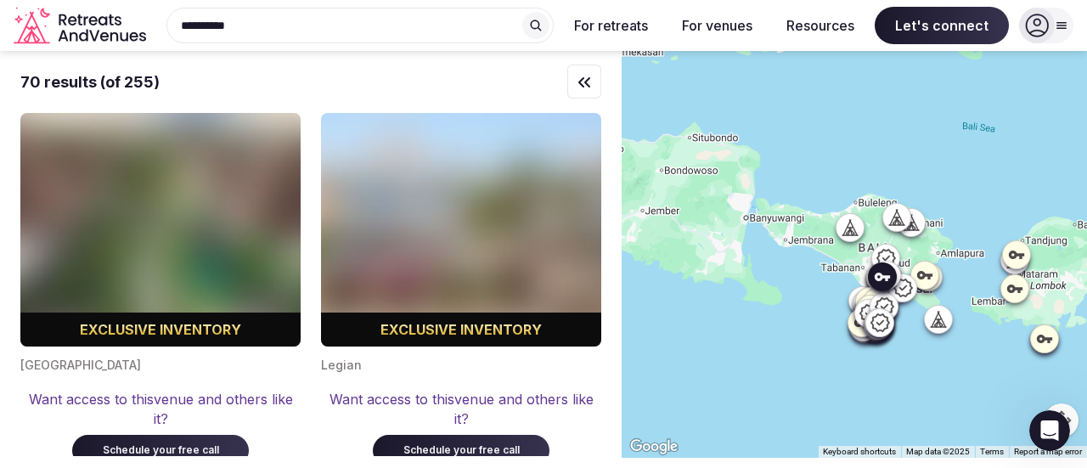
scroll to position [13029, 0]
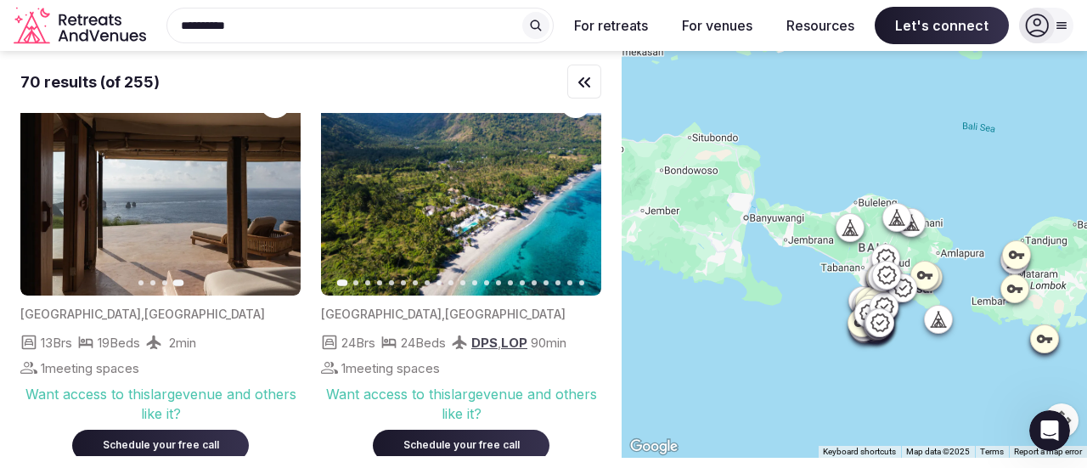
scroll to position [0, 0]
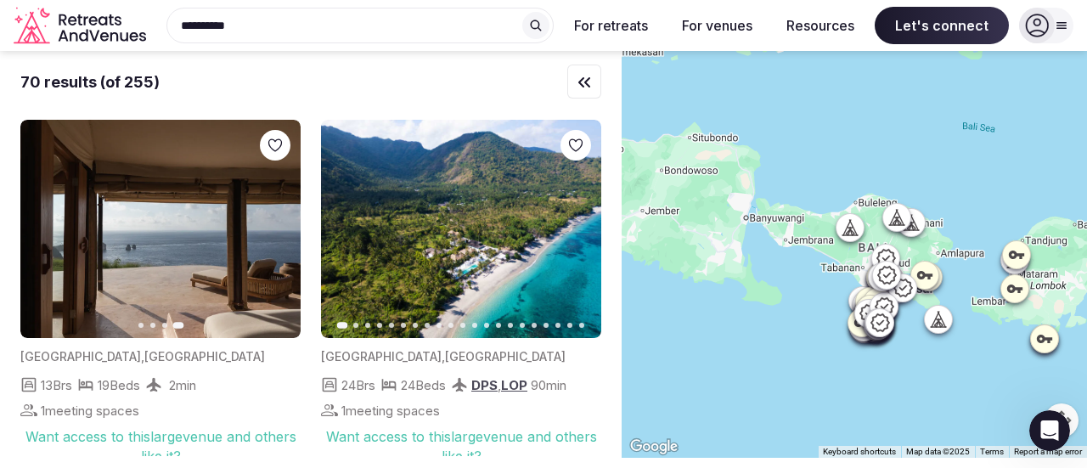
click at [1047, 447] on div "Open Intercom Messenger" at bounding box center [1050, 431] width 56 height 56
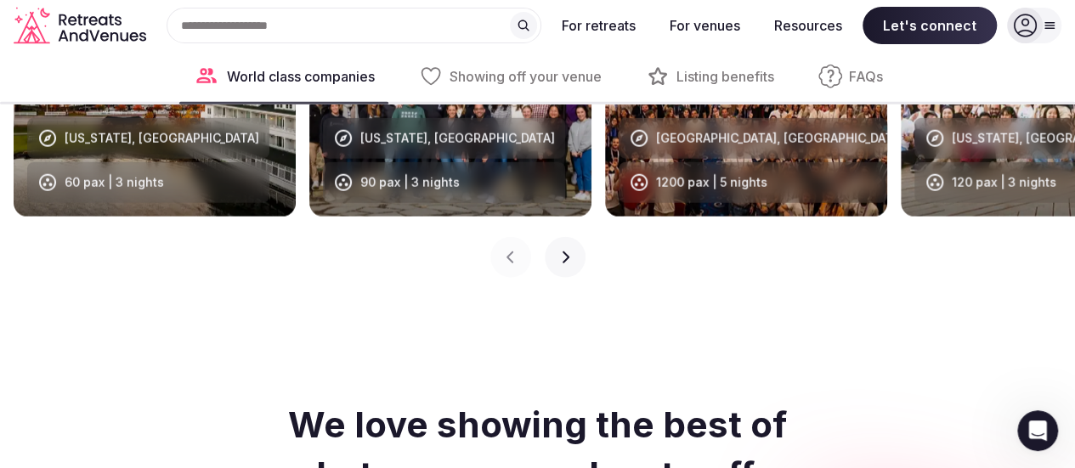
scroll to position [1954, 0]
